Goal: Task Accomplishment & Management: Manage account settings

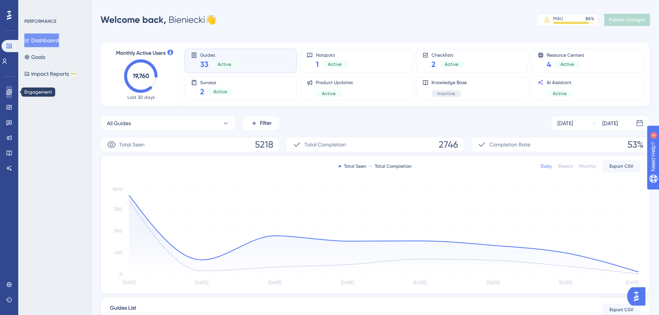
click at [10, 92] on icon at bounding box center [8, 91] width 5 height 5
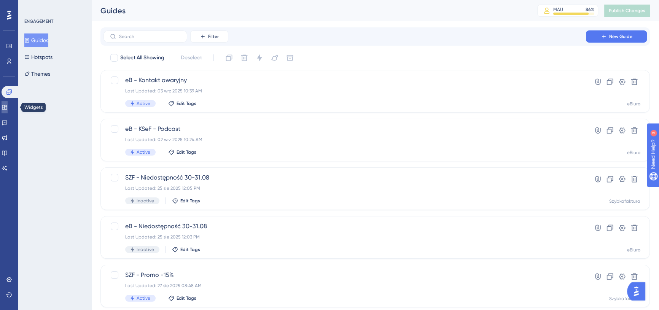
click at [8, 106] on icon at bounding box center [5, 107] width 6 height 6
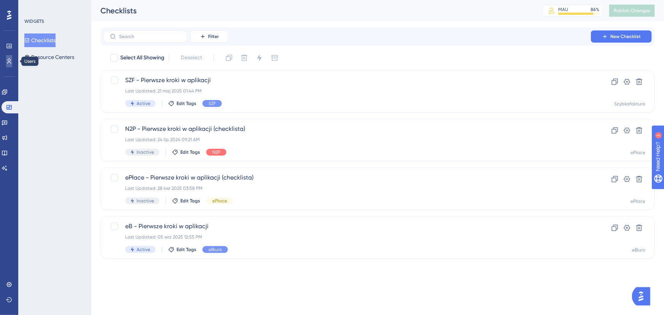
click at [7, 60] on icon at bounding box center [9, 61] width 6 height 6
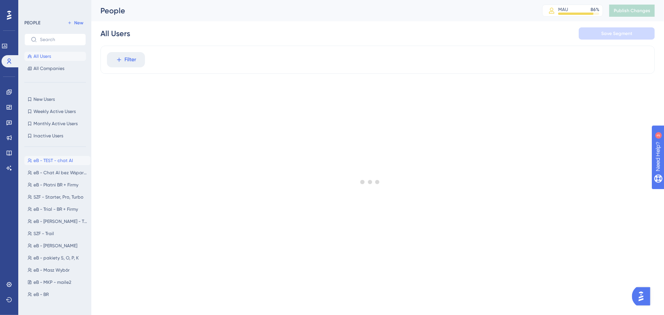
click at [59, 160] on span "eB - TEST - chat AI" at bounding box center [53, 160] width 40 height 6
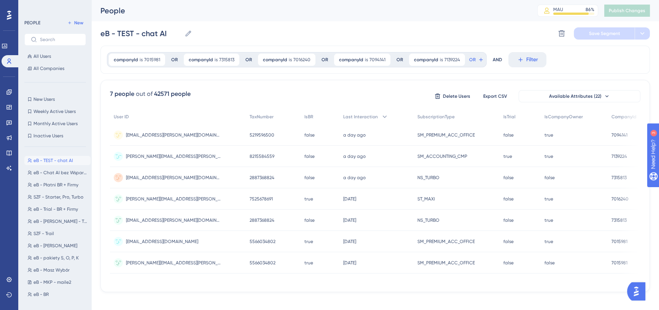
click at [164, 154] on span "[PERSON_NAME][EMAIL_ADDRESS][PERSON_NAME][DOMAIN_NAME]" at bounding box center [173, 156] width 95 height 6
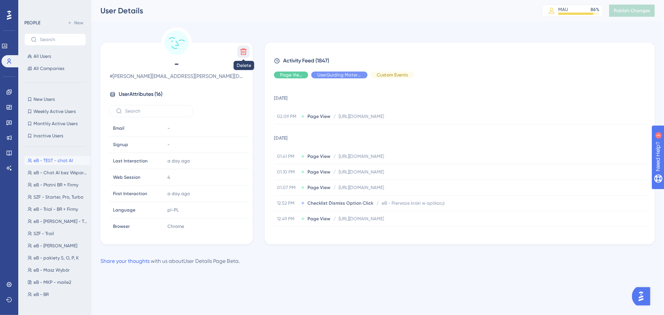
click at [242, 52] on icon at bounding box center [244, 52] width 8 height 8
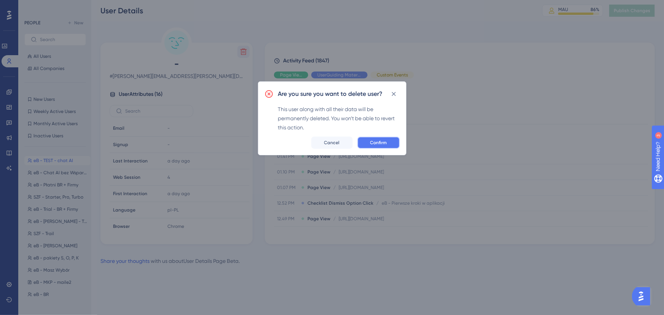
click at [389, 148] on button "Confirm" at bounding box center [378, 143] width 43 height 12
